Goal: Navigation & Orientation: Find specific page/section

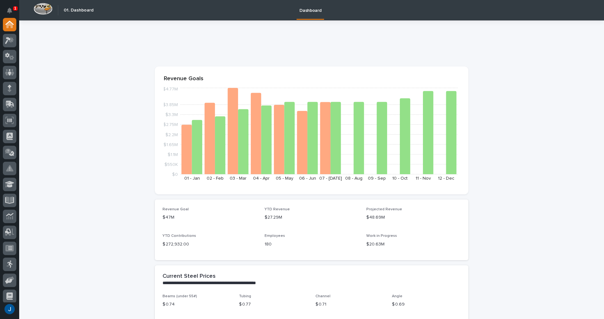
drag, startPoint x: 90, startPoint y: 87, endPoint x: 96, endPoint y: 92, distance: 7.9
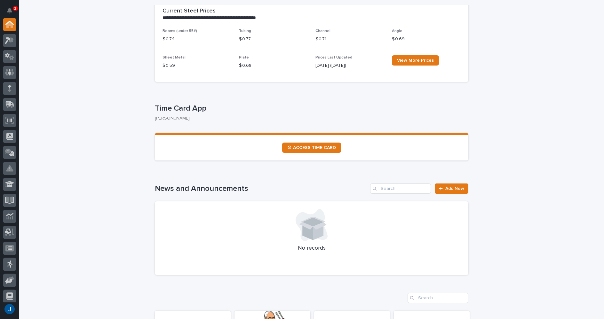
scroll to position [256, 0]
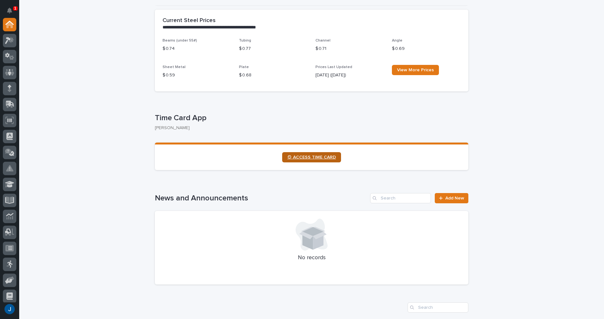
click at [303, 155] on link "⏲ ACCESS TIME CARD" at bounding box center [311, 157] width 59 height 10
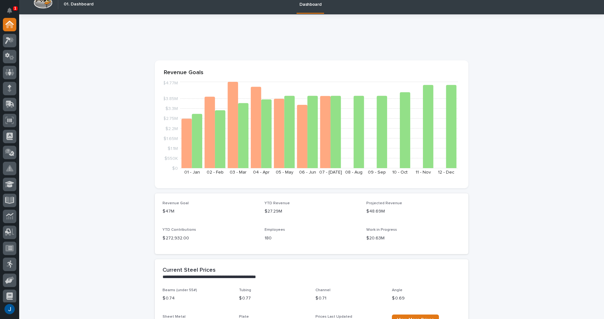
scroll to position [0, 0]
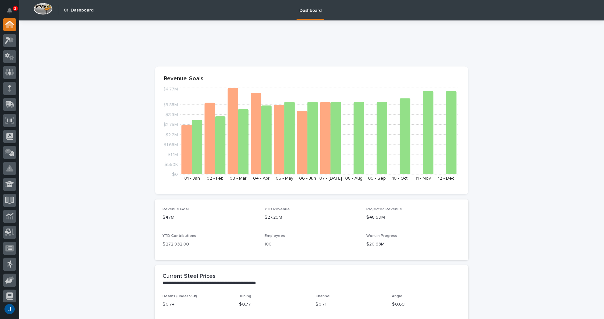
click at [10, 41] on icon at bounding box center [9, 40] width 9 height 7
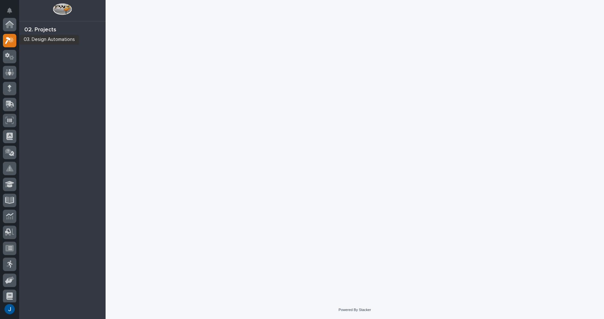
scroll to position [16, 0]
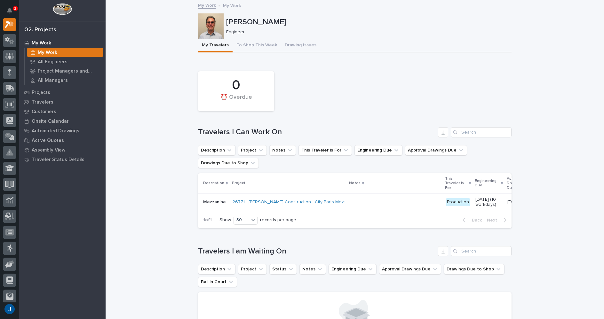
click at [229, 6] on p "My Work" at bounding box center [232, 5] width 18 height 7
click at [203, 44] on button "My Travelers" at bounding box center [215, 45] width 35 height 13
click at [203, 7] on link "My Work" at bounding box center [207, 4] width 18 height 7
click at [151, 66] on div "Loading... Saving… Loading... Saving… [PERSON_NAME] [PERSON_NAME] Engineer Sorr…" at bounding box center [355, 322] width 499 height 643
click at [13, 10] on div "1" at bounding box center [15, 8] width 4 height 4
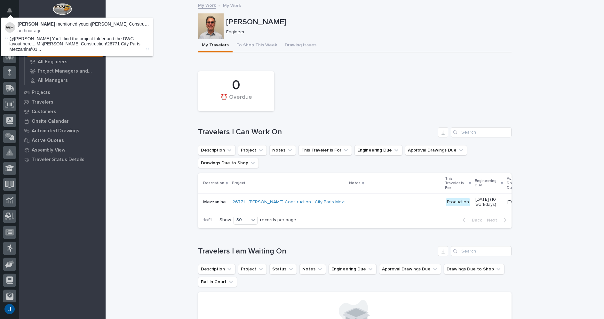
click at [24, 25] on strong "[PERSON_NAME]" at bounding box center [36, 23] width 37 height 5
click at [163, 88] on div "Loading... Saving… Loading... Saving… [PERSON_NAME] [PERSON_NAME] Engineer Sorr…" at bounding box center [355, 322] width 499 height 643
